Goal: Transaction & Acquisition: Obtain resource

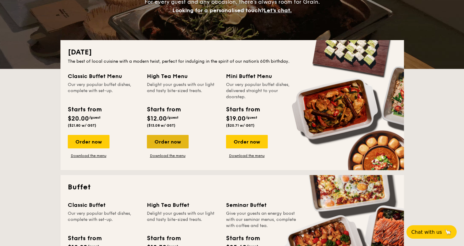
click at [162, 141] on div "Order now" at bounding box center [168, 141] width 42 height 13
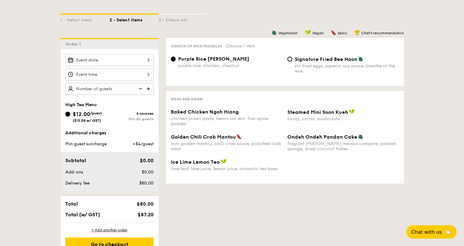
scroll to position [151, 0]
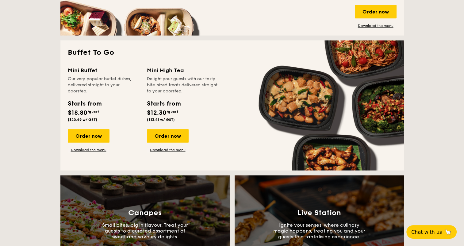
scroll to position [508, 0]
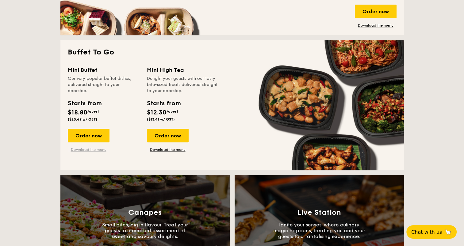
click at [85, 148] on link "Download the menu" at bounding box center [89, 149] width 42 height 5
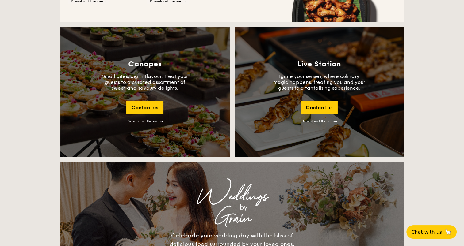
scroll to position [666, 0]
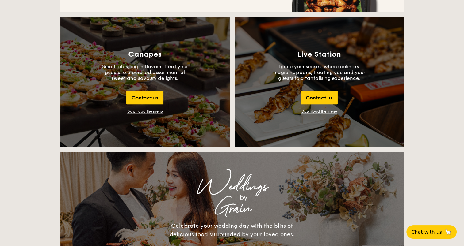
click at [145, 112] on div "Download the menu" at bounding box center [145, 111] width 36 height 4
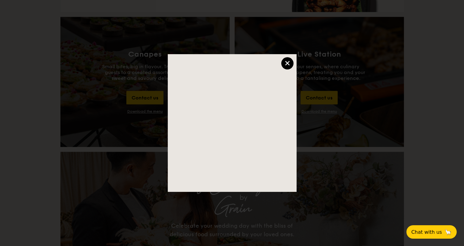
click at [289, 60] on div "×" at bounding box center [287, 63] width 12 height 12
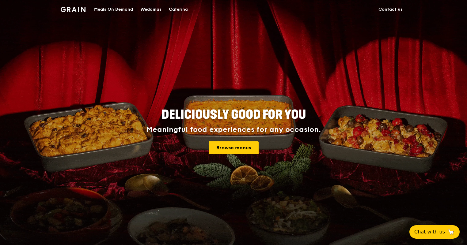
click at [76, 10] on img at bounding box center [73, 10] width 25 height 6
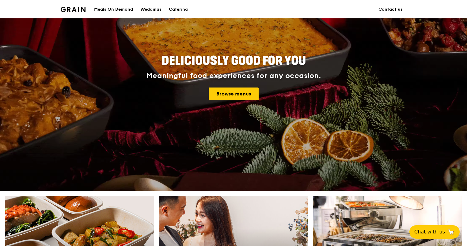
scroll to position [54, 0]
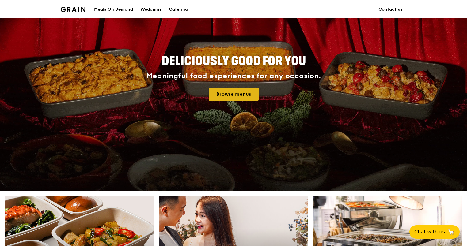
click at [234, 94] on link "Browse menus" at bounding box center [234, 94] width 50 height 13
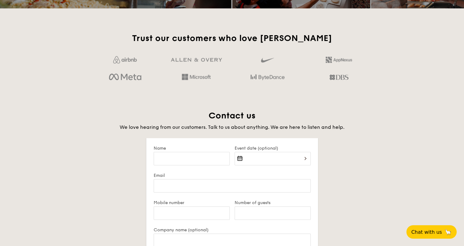
scroll to position [1080, 0]
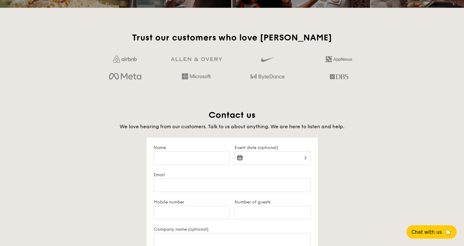
click at [381, 86] on div "Trust our customers who love Grain Contact us We love hearing from our customer…" at bounding box center [231, 213] width 353 height 362
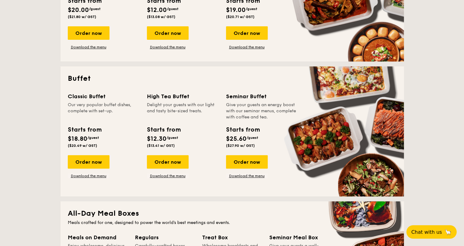
scroll to position [212, 0]
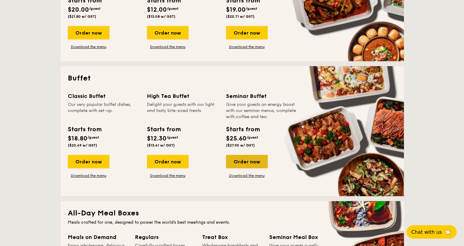
click at [249, 157] on div "Order now" at bounding box center [247, 161] width 42 height 13
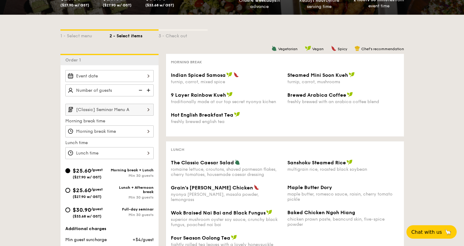
scroll to position [96, 0]
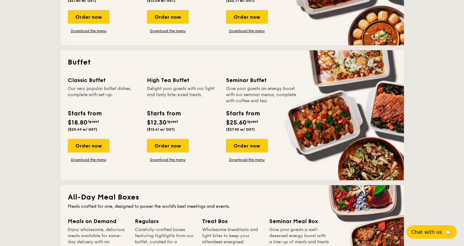
scroll to position [231, 0]
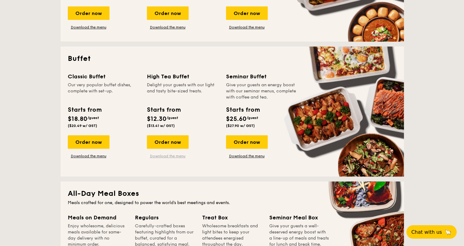
click at [172, 157] on link "Download the menu" at bounding box center [168, 156] width 42 height 5
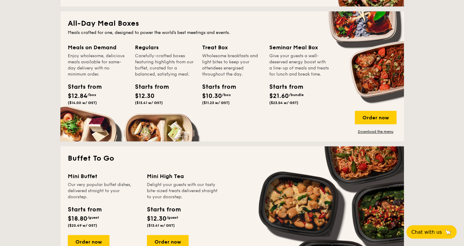
scroll to position [404, 0]
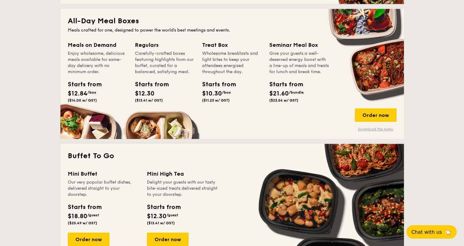
click at [373, 129] on link "Download the menu" at bounding box center [375, 129] width 42 height 5
